Goal: Information Seeking & Learning: Learn about a topic

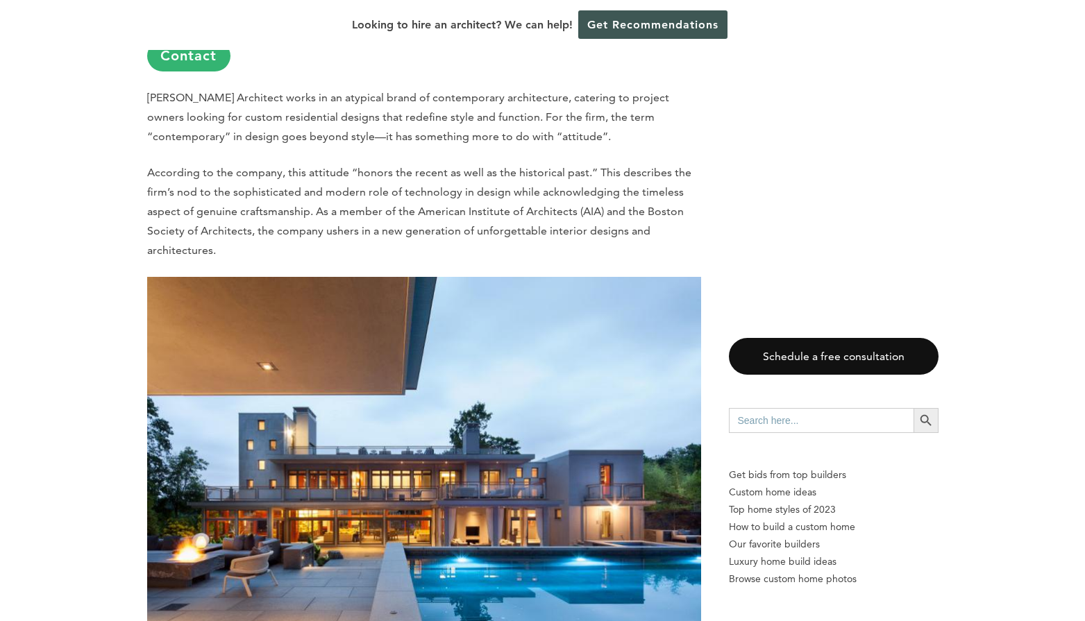
scroll to position [1133, 0]
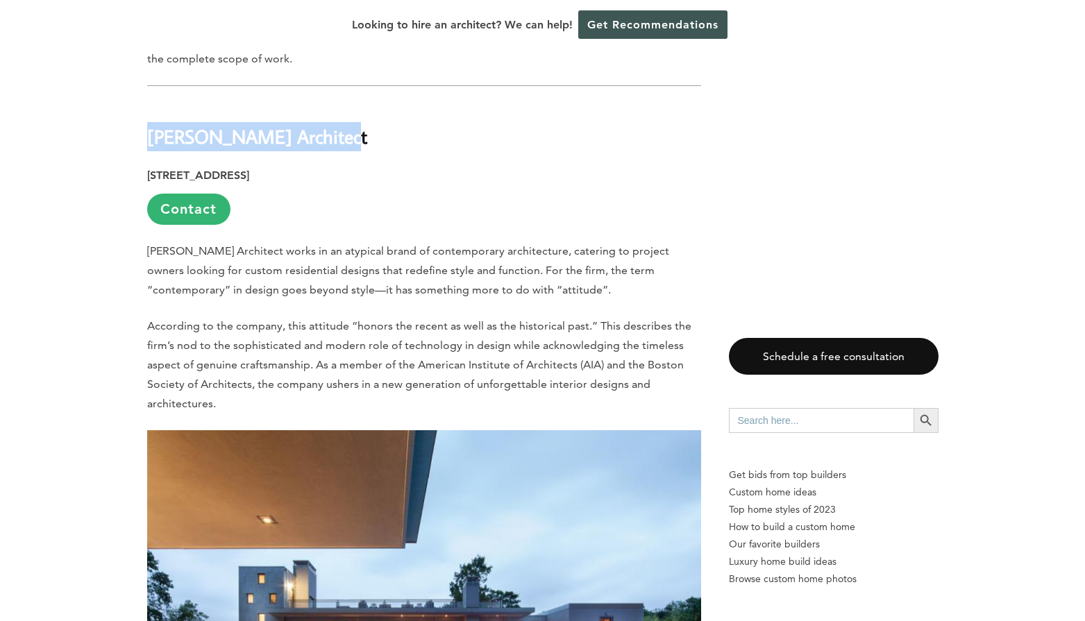
drag, startPoint x: 151, startPoint y: 90, endPoint x: 339, endPoint y: 73, distance: 188.9
click at [339, 103] on h2 "[PERSON_NAME] Architect" at bounding box center [424, 127] width 554 height 48
copy h2 "[PERSON_NAME] Architect"
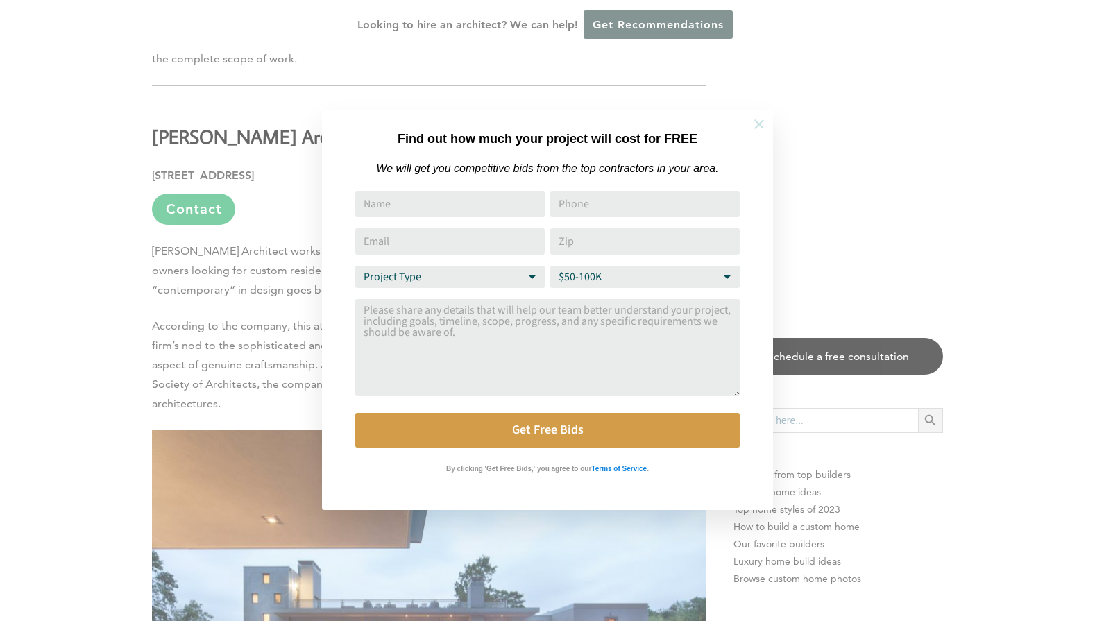
click at [761, 122] on icon at bounding box center [759, 124] width 15 height 15
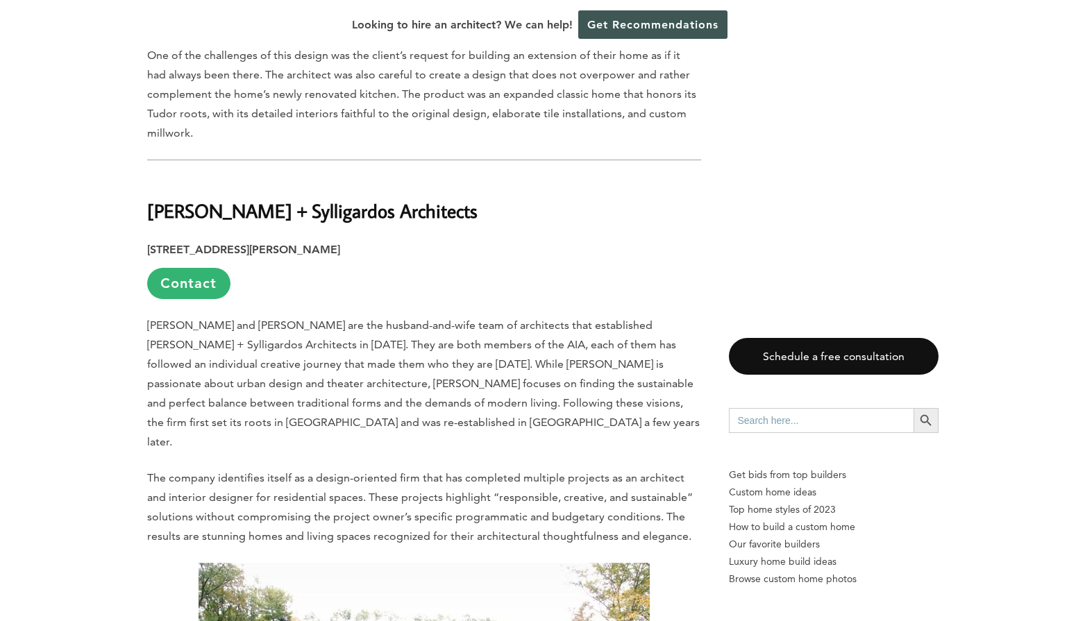
scroll to position [2844, 0]
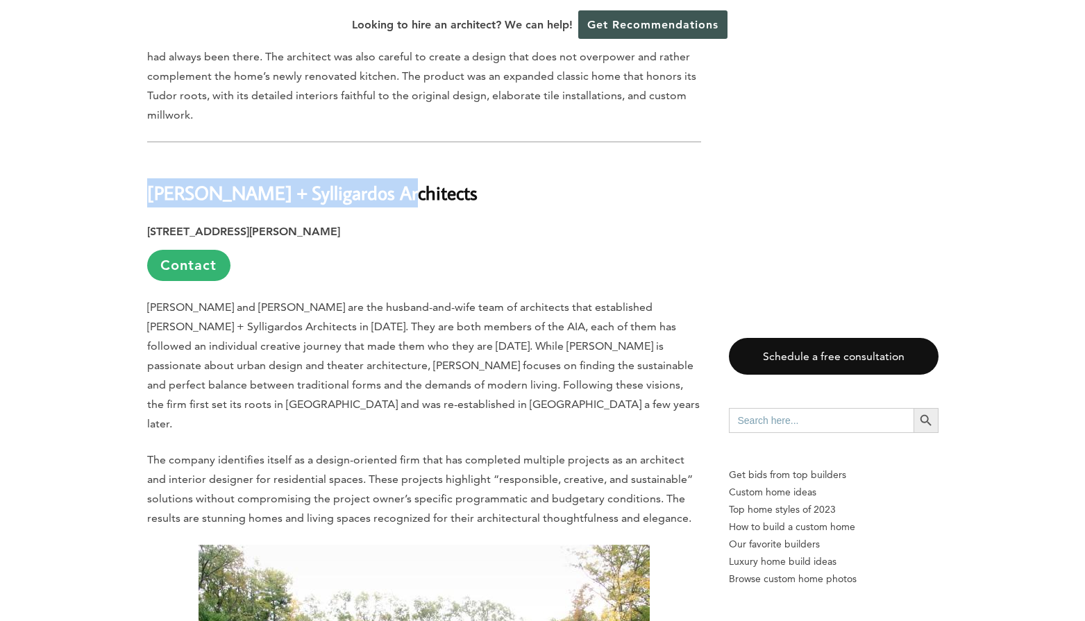
drag, startPoint x: 145, startPoint y: 120, endPoint x: 405, endPoint y: 113, distance: 259.6
copy h2 "[PERSON_NAME] + Sylligardos Architects"
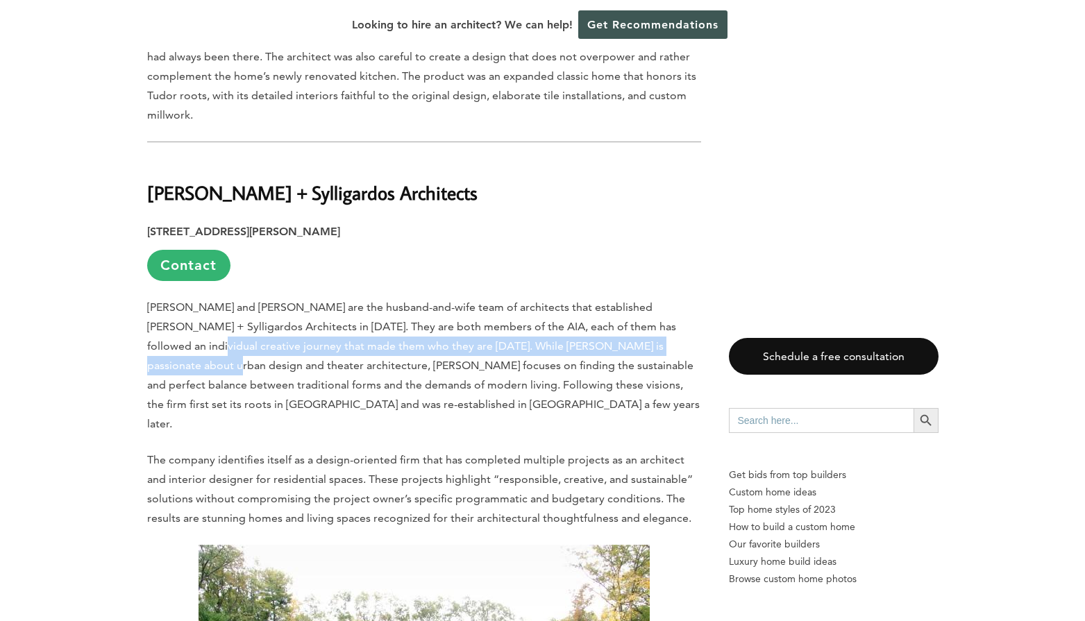
click at [174, 250] on link "Contact" at bounding box center [188, 265] width 83 height 31
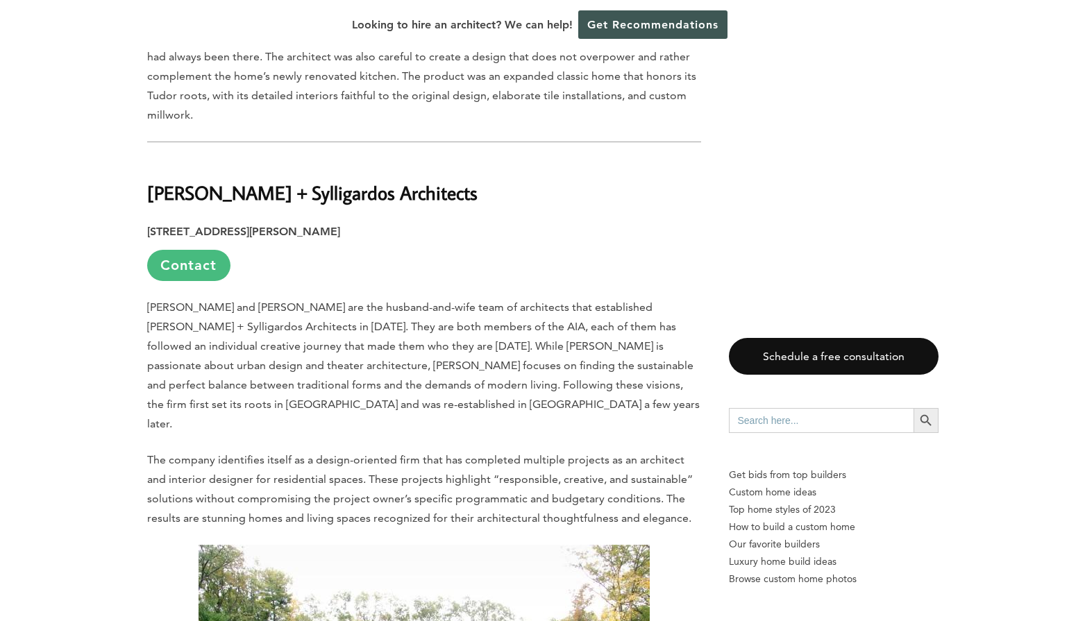
scroll to position [0, 0]
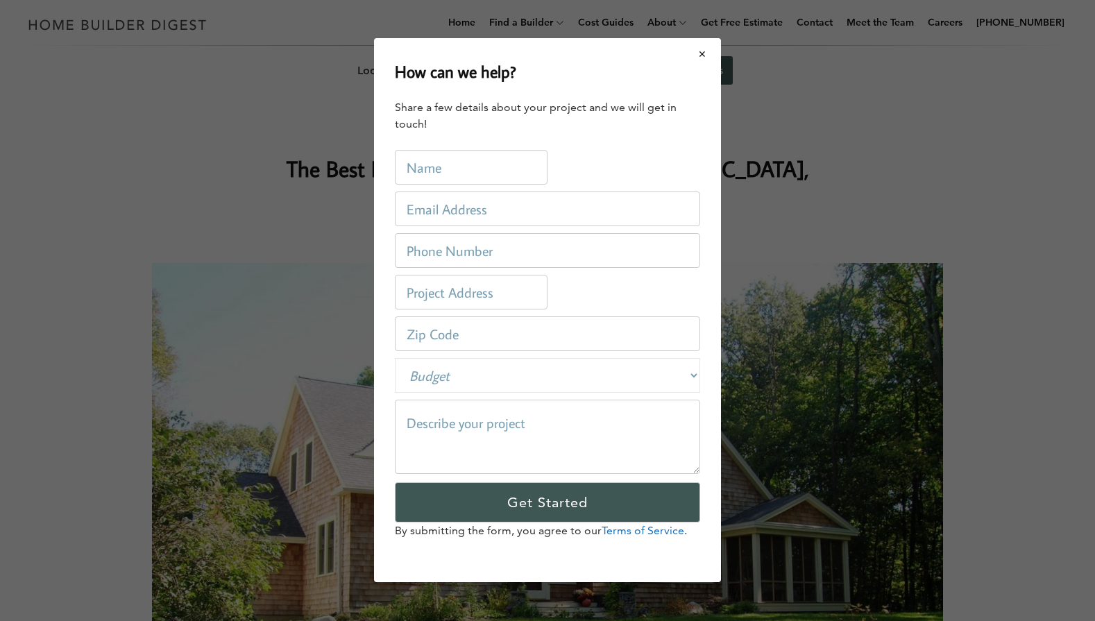
click at [710, 52] on button "Close modal" at bounding box center [702, 54] width 37 height 29
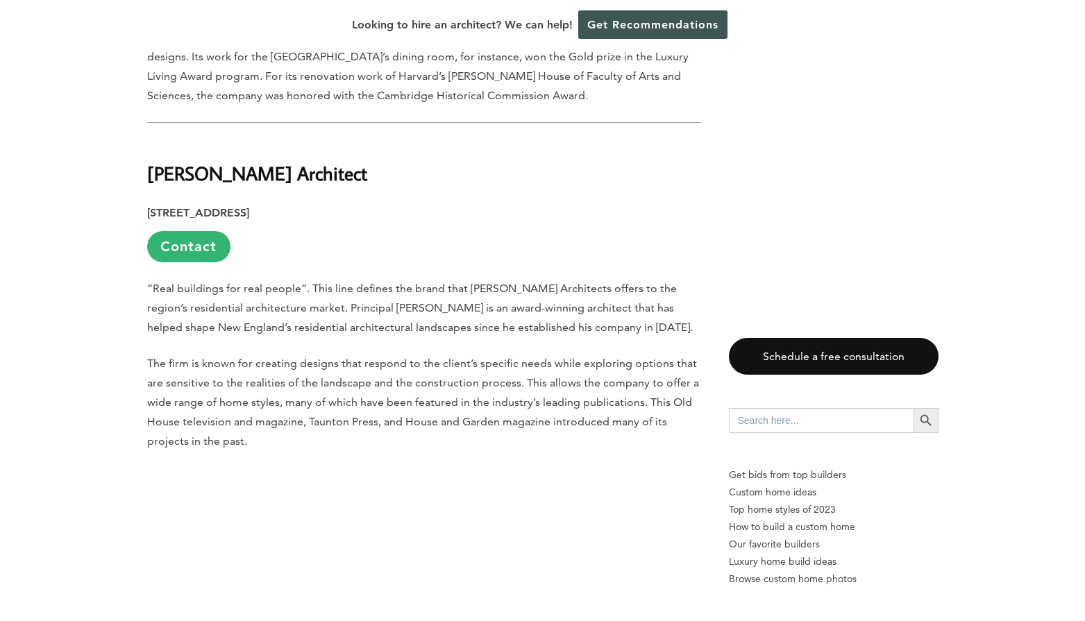
scroll to position [3703, 0]
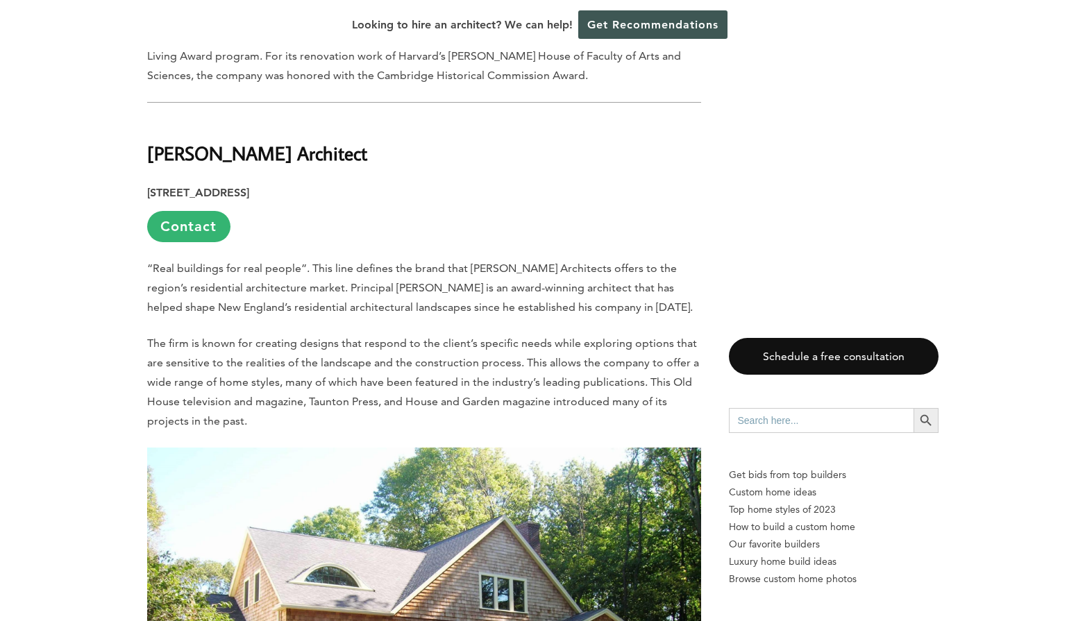
click at [379, 259] on p "“Real buildings for real people”. This line defines the brand that [PERSON_NAME…" at bounding box center [424, 288] width 554 height 58
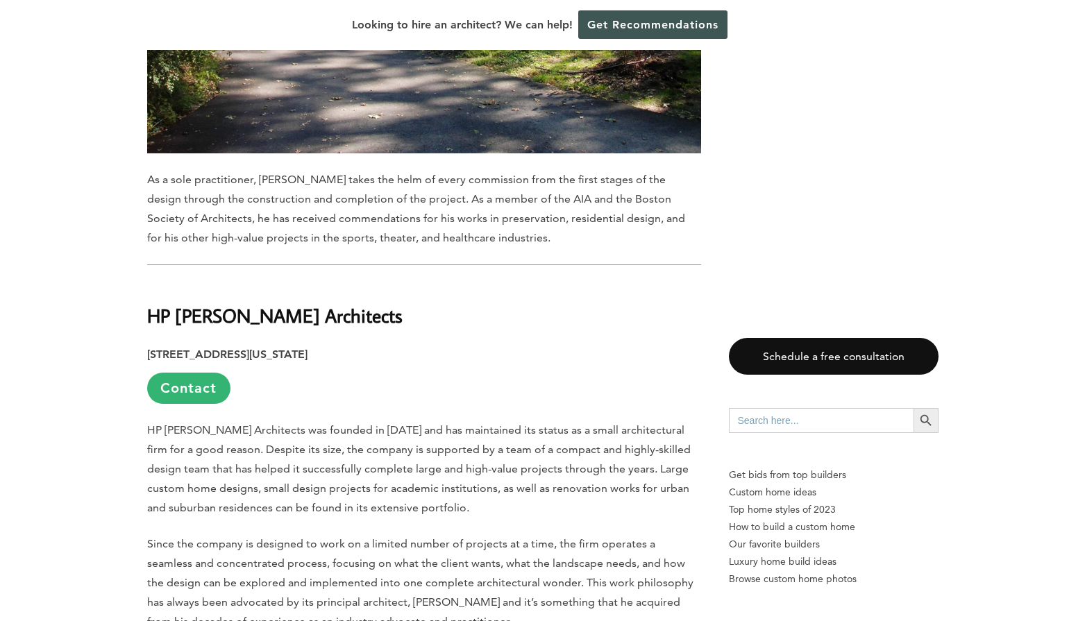
scroll to position [4421, 0]
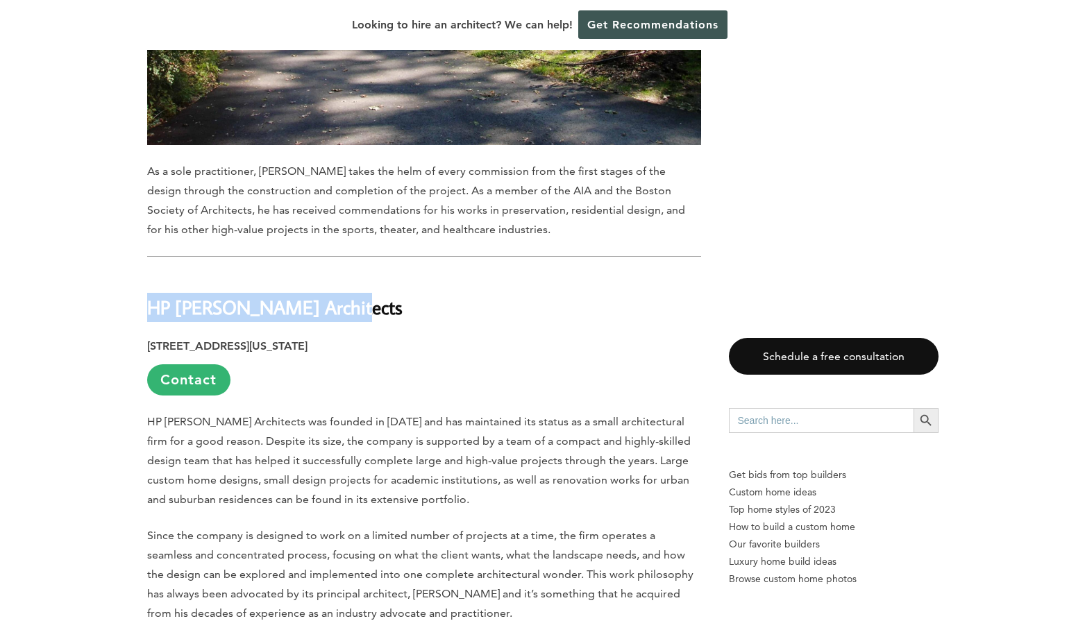
drag, startPoint x: 150, startPoint y: 217, endPoint x: 352, endPoint y: 212, distance: 202.0
click at [352, 273] on h2 "HP [PERSON_NAME] Architects" at bounding box center [424, 297] width 554 height 48
copy h2 "HP [PERSON_NAME] Architects"
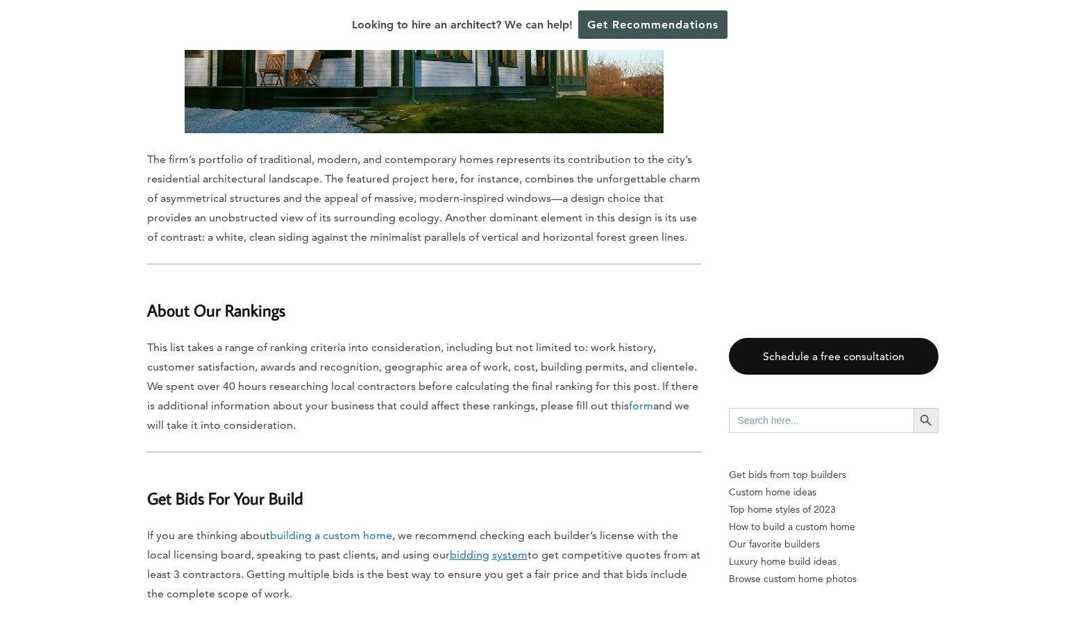
scroll to position [11794, 0]
